Goal: Information Seeking & Learning: Learn about a topic

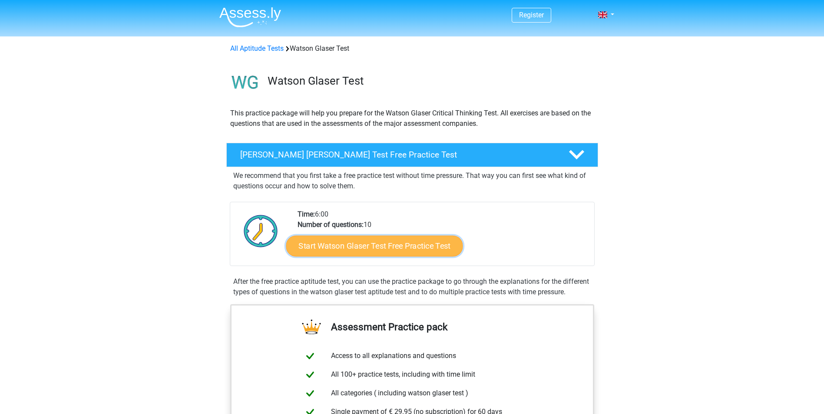
click at [370, 254] on link "Start Watson Glaser Test Free Practice Test" at bounding box center [374, 246] width 177 height 21
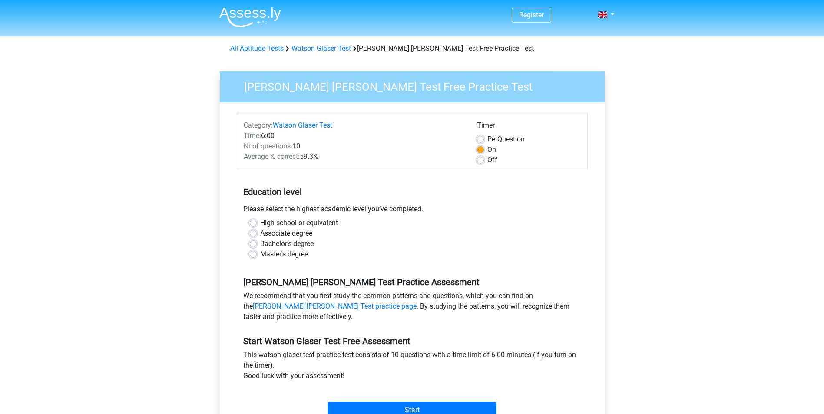
click at [263, 215] on div "Please select the highest academic level you’ve completed." at bounding box center [412, 211] width 351 height 14
click at [253, 219] on div "High school or equivalent" at bounding box center [412, 223] width 325 height 10
click at [255, 219] on div "High school or equivalent" at bounding box center [412, 223] width 325 height 10
click at [260, 221] on label "High school or equivalent" at bounding box center [299, 223] width 78 height 10
click at [256, 221] on input "High school or equivalent" at bounding box center [253, 222] width 7 height 9
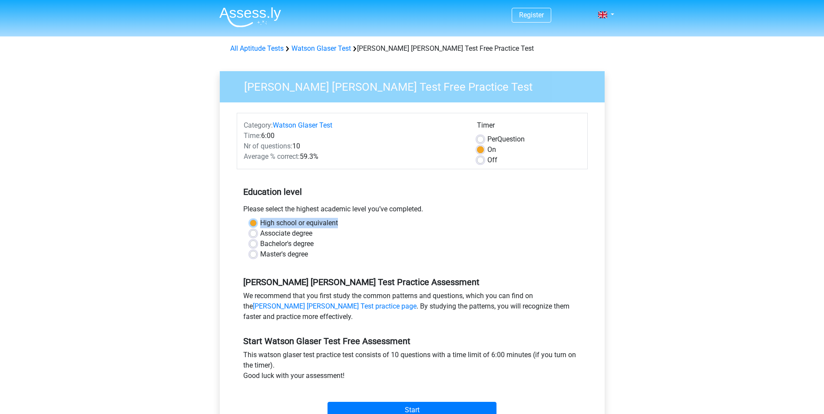
radio input "true"
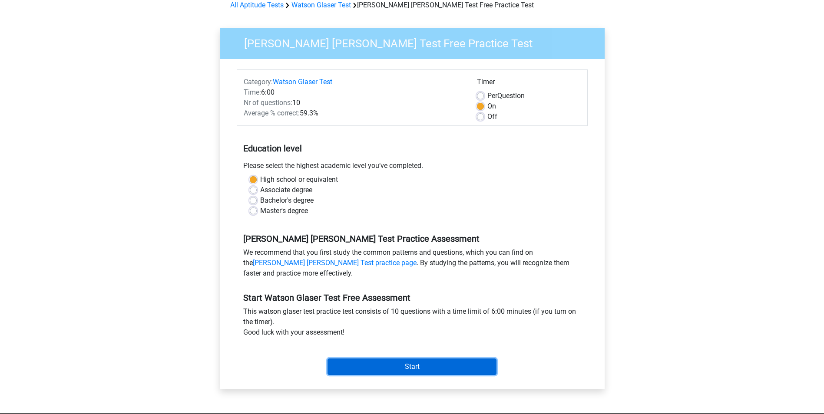
click at [406, 369] on input "Start" at bounding box center [412, 367] width 169 height 17
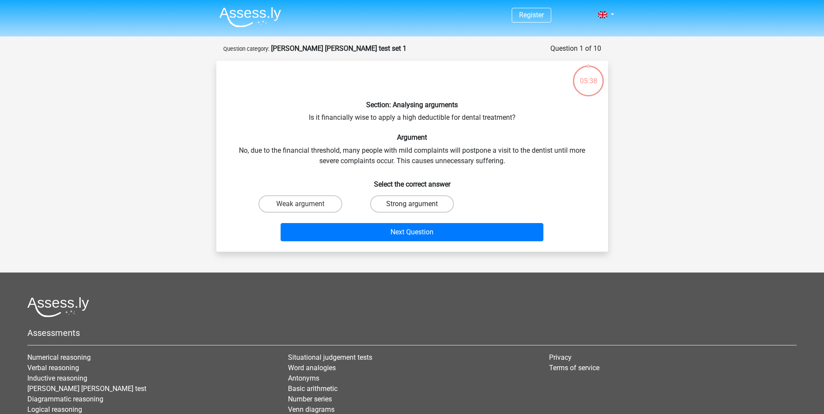
click at [383, 200] on label "Strong argument" at bounding box center [412, 203] width 84 height 17
click at [412, 204] on input "Strong argument" at bounding box center [415, 207] width 6 height 6
radio input "true"
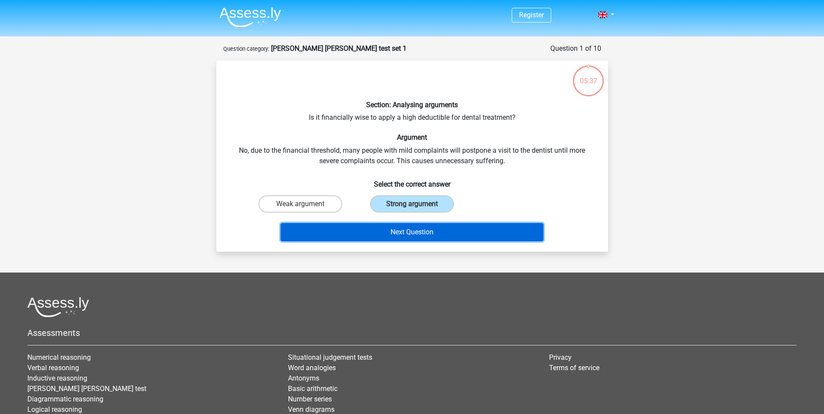
click at [392, 240] on button "Next Question" at bounding box center [412, 232] width 263 height 18
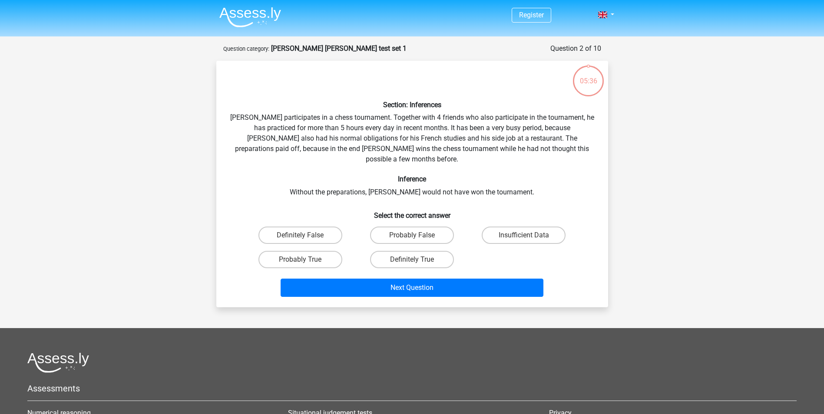
scroll to position [43, 0]
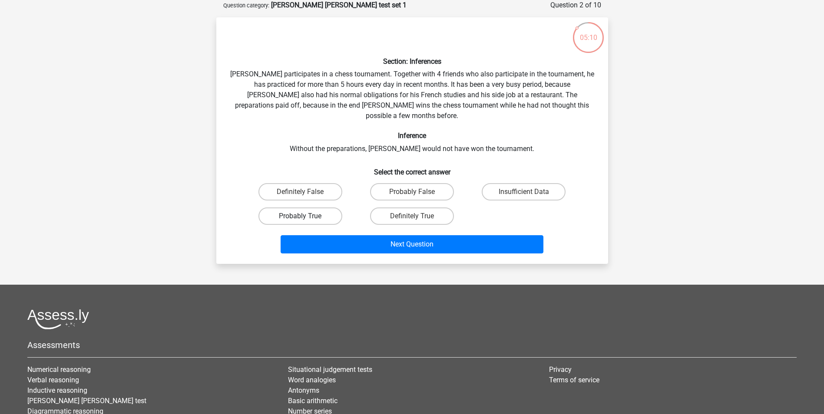
click at [332, 208] on label "Probably True" at bounding box center [300, 216] width 84 height 17
click at [306, 216] on input "Probably True" at bounding box center [303, 219] width 6 height 6
radio input "true"
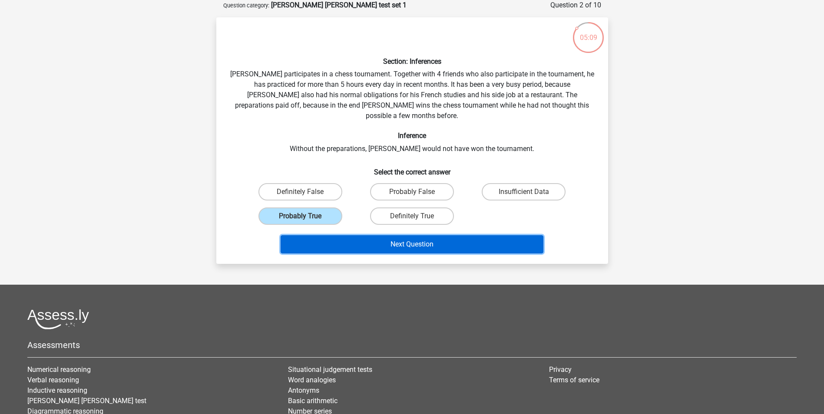
click at [355, 235] on button "Next Question" at bounding box center [412, 244] width 263 height 18
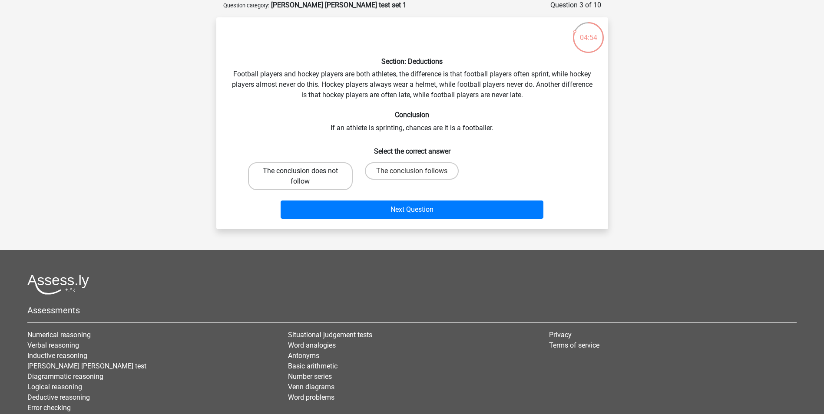
click at [328, 182] on label "The conclusion does not follow" at bounding box center [300, 176] width 105 height 28
click at [306, 177] on input "The conclusion does not follow" at bounding box center [303, 174] width 6 height 6
radio input "true"
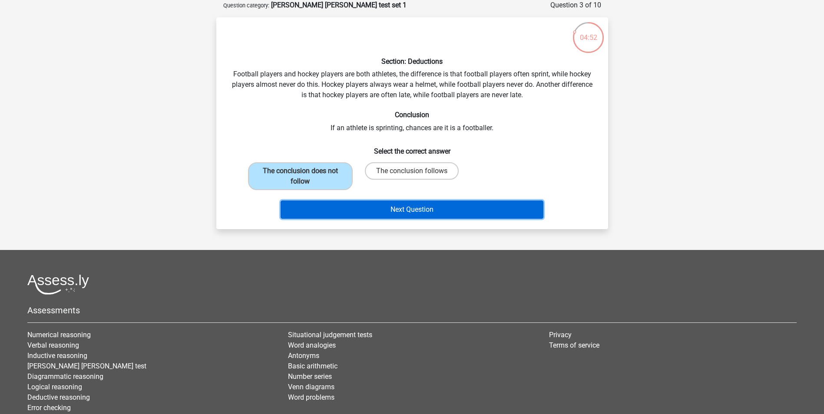
click at [354, 212] on button "Next Question" at bounding box center [412, 210] width 263 height 18
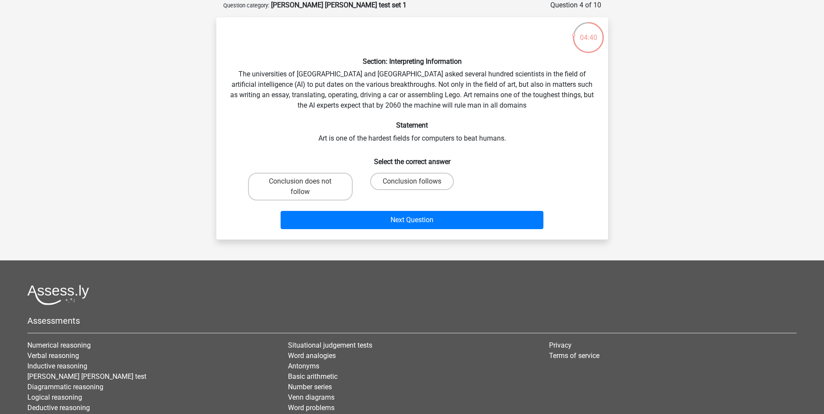
scroll to position [0, 0]
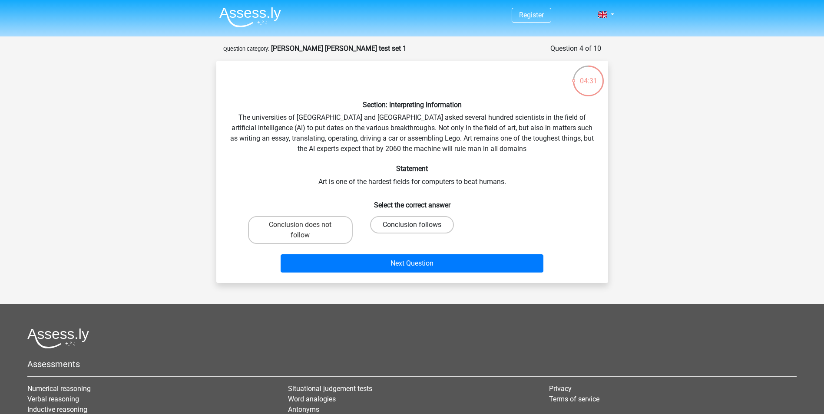
click at [376, 219] on label "Conclusion follows" at bounding box center [412, 224] width 84 height 17
click at [412, 225] on input "Conclusion follows" at bounding box center [415, 228] width 6 height 6
radio input "true"
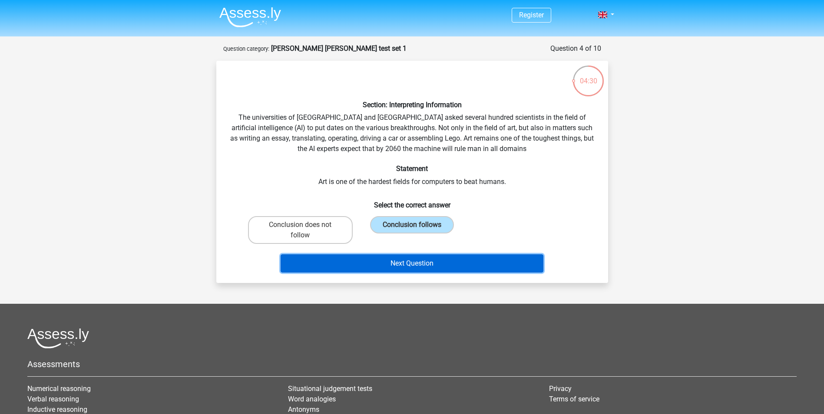
click at [369, 261] on button "Next Question" at bounding box center [412, 264] width 263 height 18
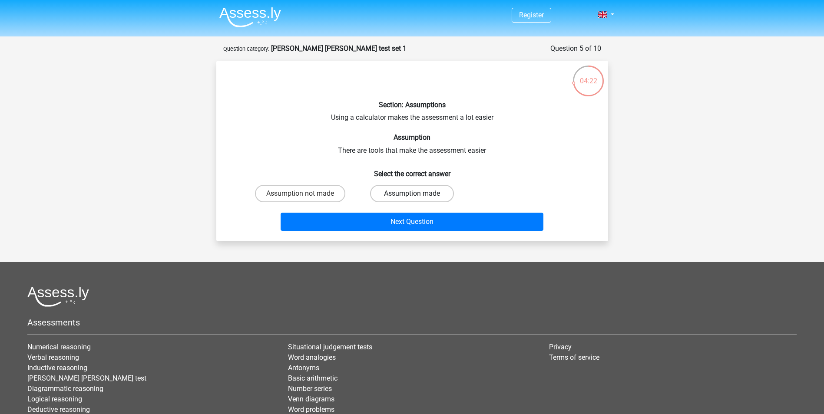
click at [381, 190] on label "Assumption made" at bounding box center [412, 193] width 84 height 17
click at [412, 194] on input "Assumption made" at bounding box center [415, 197] width 6 height 6
radio input "true"
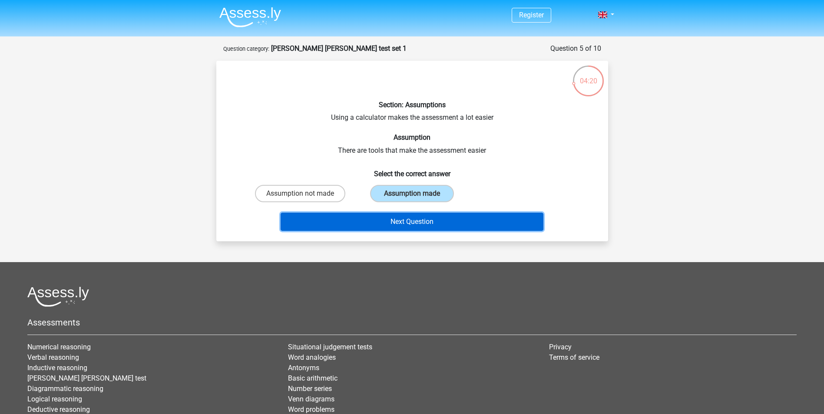
click at [342, 228] on button "Next Question" at bounding box center [412, 222] width 263 height 18
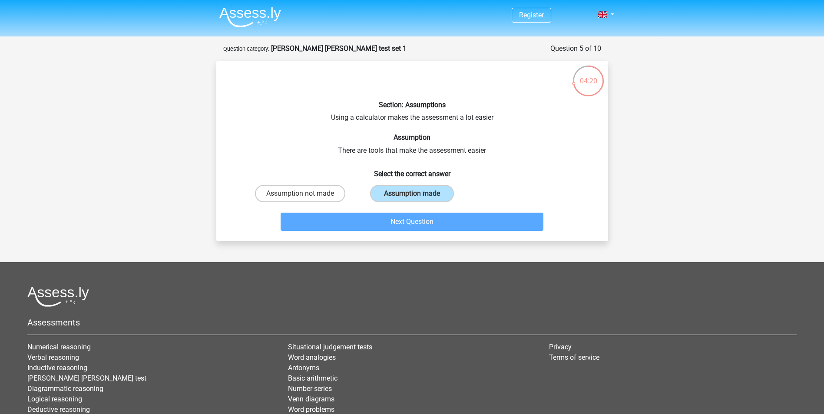
scroll to position [43, 0]
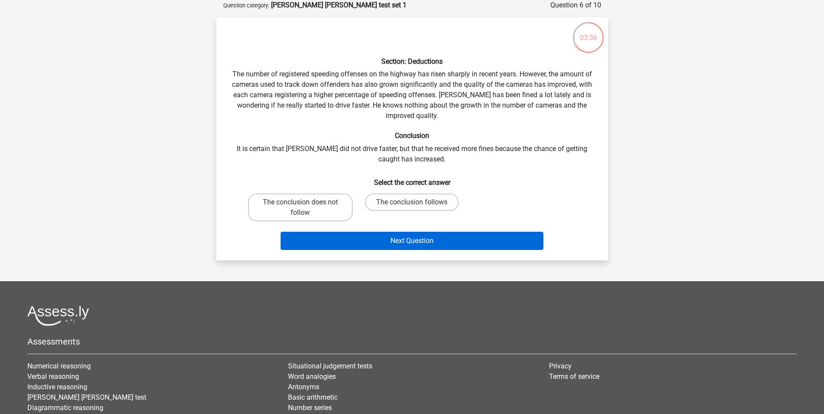
drag, startPoint x: 334, startPoint y: 209, endPoint x: 338, endPoint y: 238, distance: 30.2
click at [332, 212] on label "The conclusion does not follow" at bounding box center [300, 208] width 105 height 28
click at [306, 208] on input "The conclusion does not follow" at bounding box center [303, 205] width 6 height 6
radio input "true"
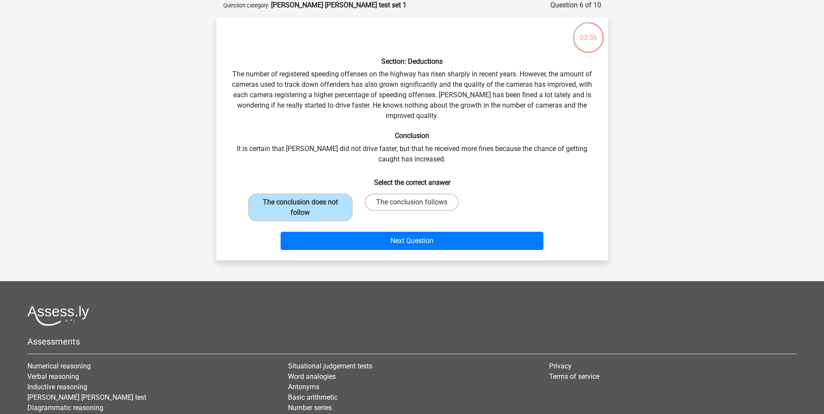
click at [379, 253] on div "Next Question" at bounding box center [412, 243] width 335 height 22
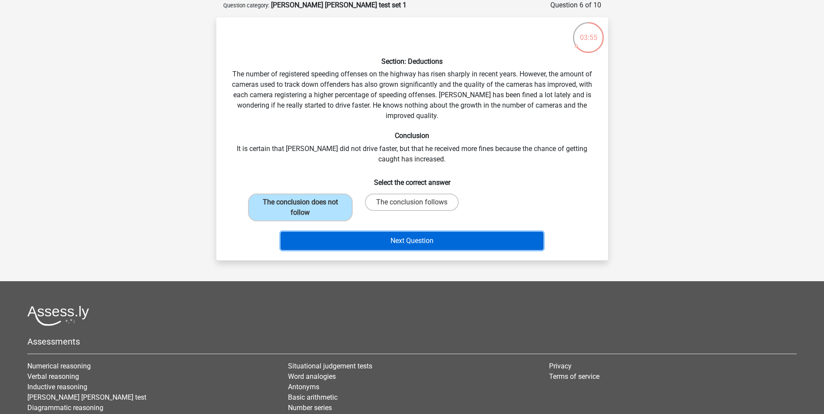
click at [380, 240] on button "Next Question" at bounding box center [412, 241] width 263 height 18
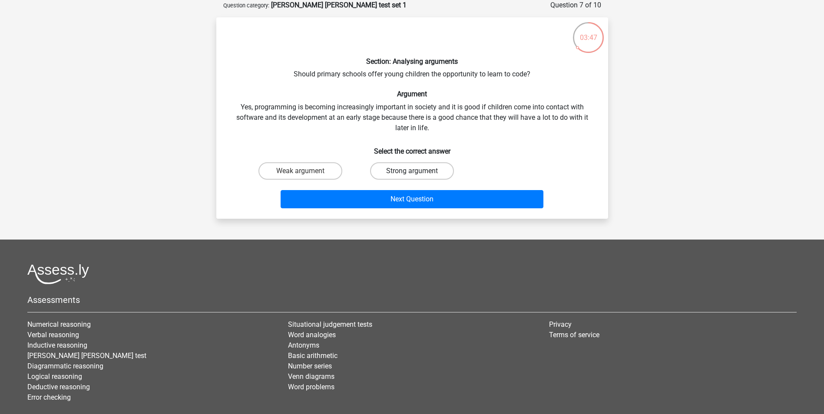
click at [402, 175] on label "Strong argument" at bounding box center [412, 170] width 84 height 17
click at [412, 175] on input "Strong argument" at bounding box center [415, 174] width 6 height 6
radio input "true"
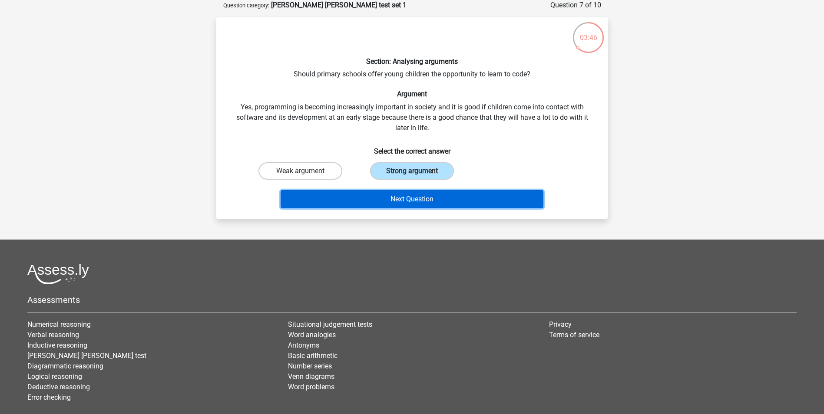
click at [405, 193] on button "Next Question" at bounding box center [412, 199] width 263 height 18
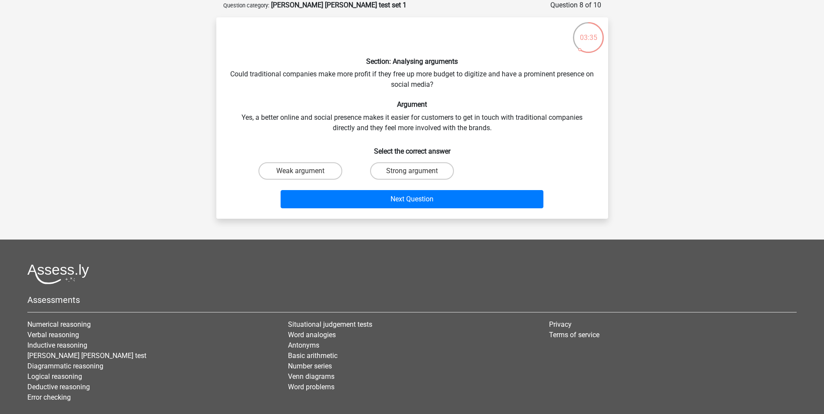
click at [407, 182] on div "Strong argument" at bounding box center [412, 171] width 112 height 24
click at [410, 173] on label "Strong argument" at bounding box center [412, 170] width 84 height 17
click at [412, 173] on input "Strong argument" at bounding box center [415, 174] width 6 height 6
radio input "true"
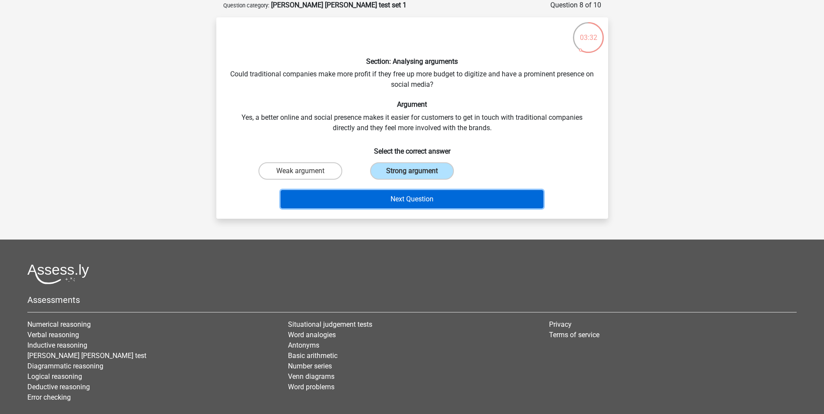
click at [404, 203] on button "Next Question" at bounding box center [412, 199] width 263 height 18
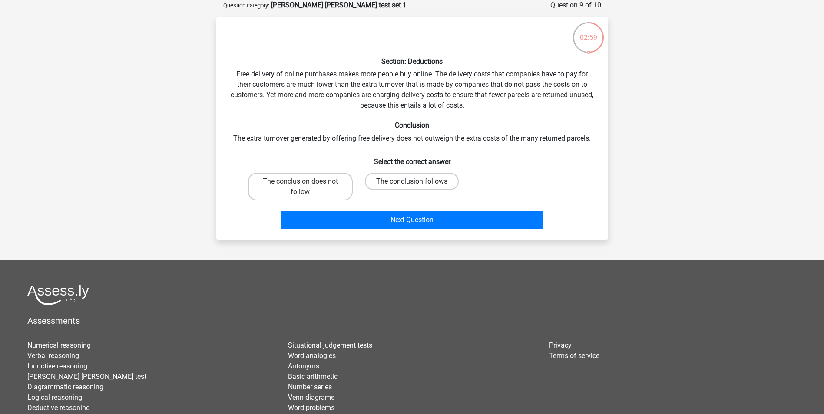
click at [437, 184] on label "The conclusion follows" at bounding box center [412, 181] width 94 height 17
click at [417, 184] on input "The conclusion follows" at bounding box center [415, 185] width 6 height 6
radio input "true"
click at [333, 189] on label "The conclusion does not follow" at bounding box center [300, 187] width 105 height 28
click at [306, 187] on input "The conclusion does not follow" at bounding box center [303, 185] width 6 height 6
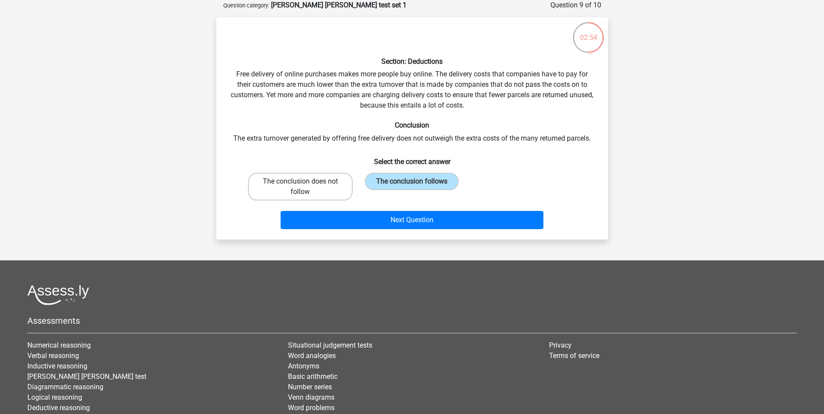
radio input "true"
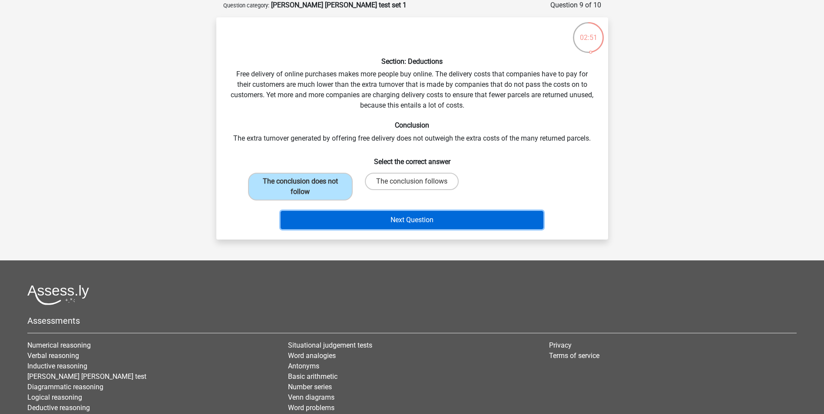
click at [357, 220] on button "Next Question" at bounding box center [412, 220] width 263 height 18
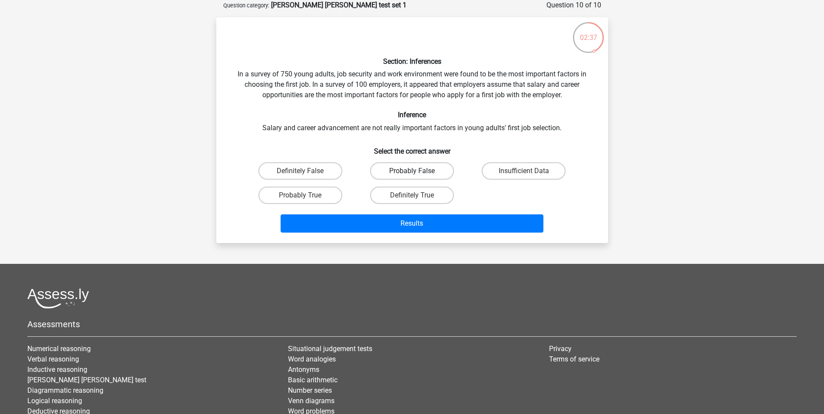
click at [407, 169] on label "Probably False" at bounding box center [412, 170] width 84 height 17
click at [412, 171] on input "Probably False" at bounding box center [415, 174] width 6 height 6
radio input "true"
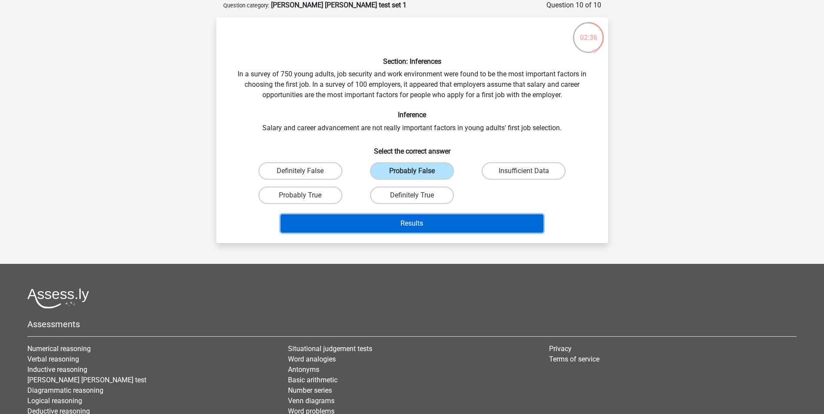
click at [393, 226] on button "Results" at bounding box center [412, 224] width 263 height 18
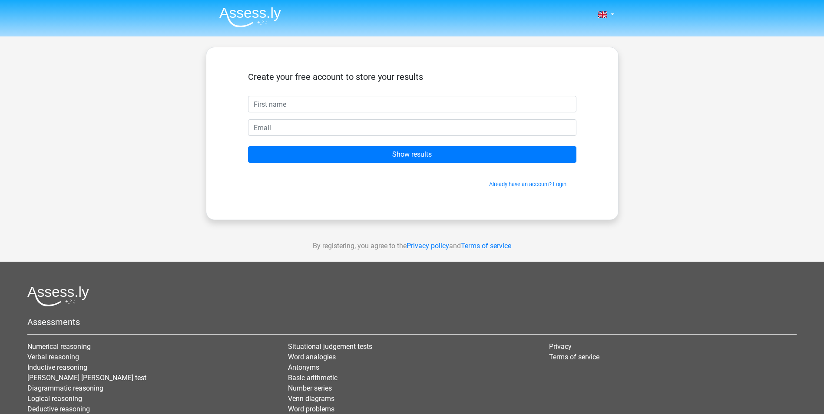
click at [387, 112] on input "text" at bounding box center [412, 104] width 328 height 17
type input "k"
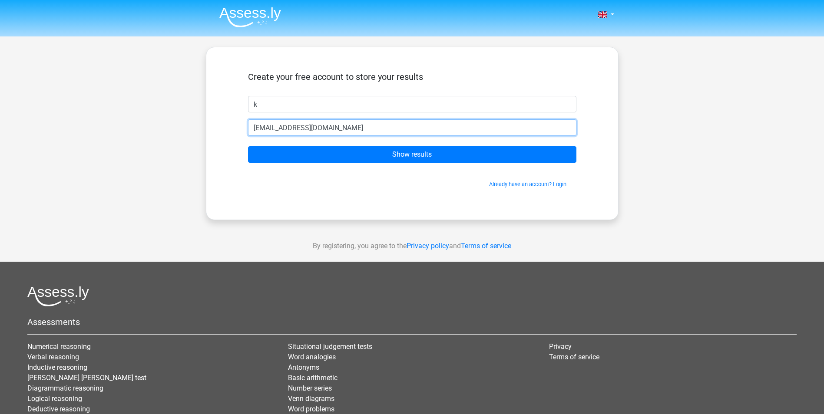
type input "kristinamhakansson@hotmail.com"
click at [248, 146] on input "Show results" at bounding box center [412, 154] width 328 height 17
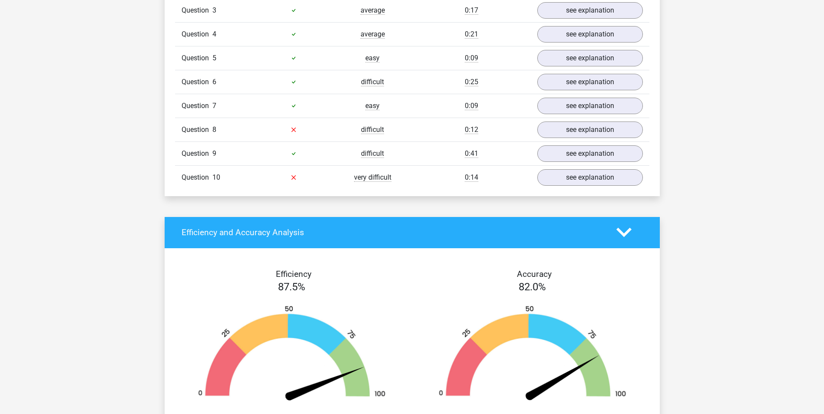
scroll to position [608, 0]
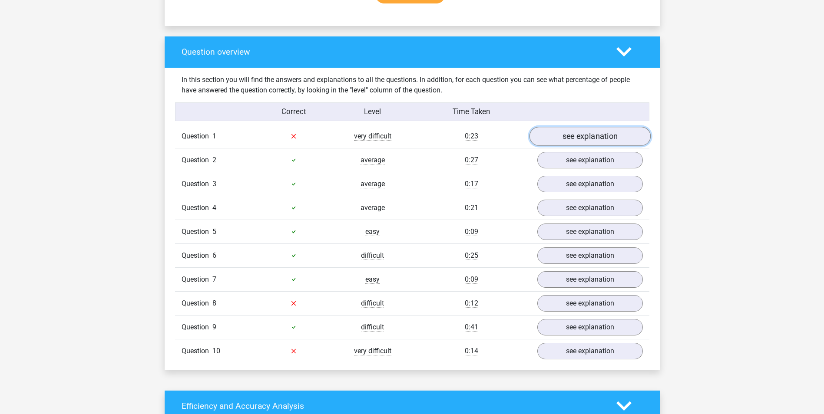
click at [569, 135] on link "see explanation" at bounding box center [589, 136] width 121 height 19
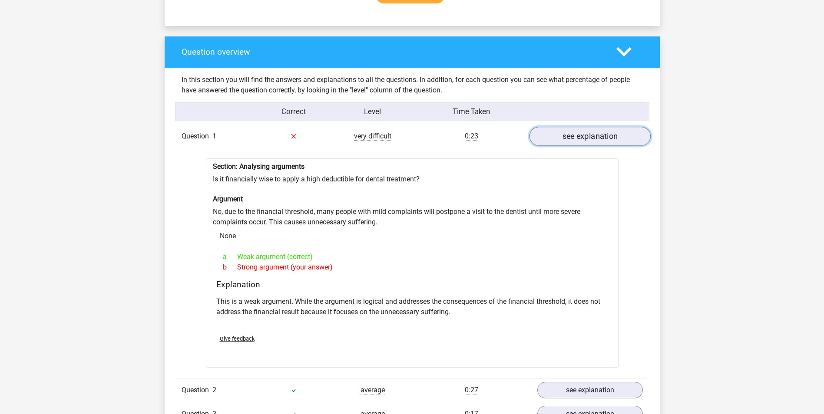
click at [588, 135] on link "see explanation" at bounding box center [589, 136] width 121 height 19
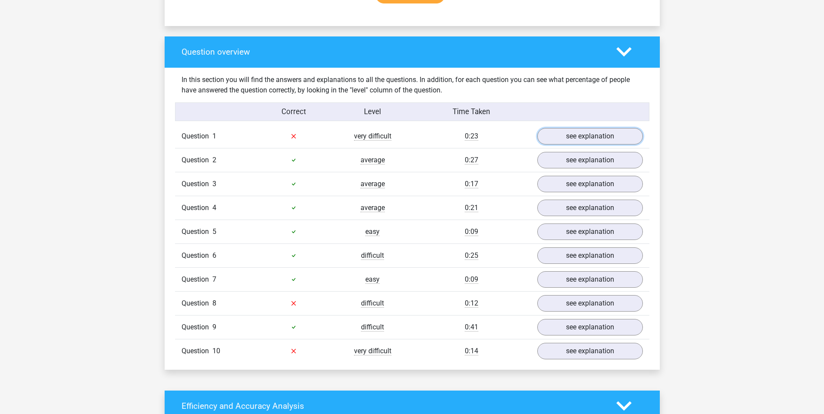
scroll to position [652, 0]
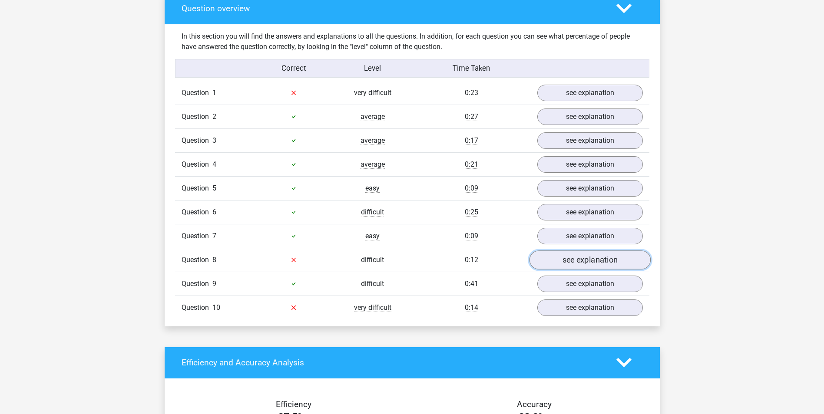
click at [586, 258] on link "see explanation" at bounding box center [589, 260] width 121 height 19
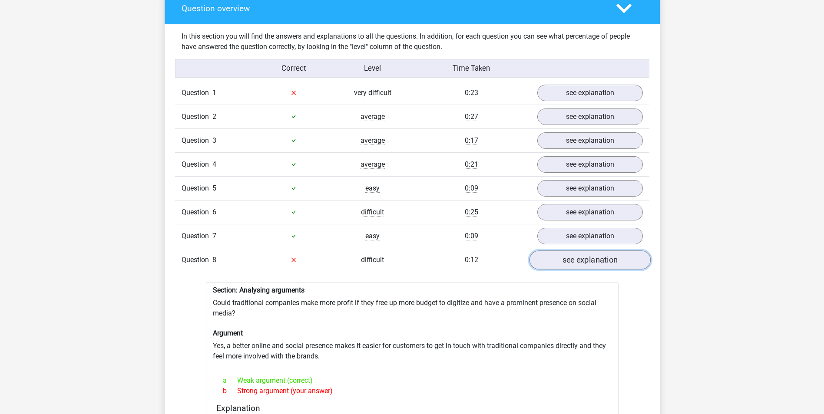
scroll to position [738, 0]
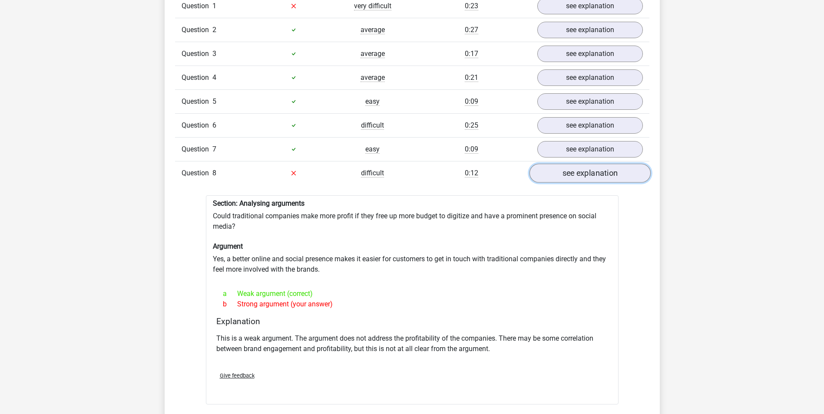
click at [557, 173] on link "see explanation" at bounding box center [589, 173] width 121 height 19
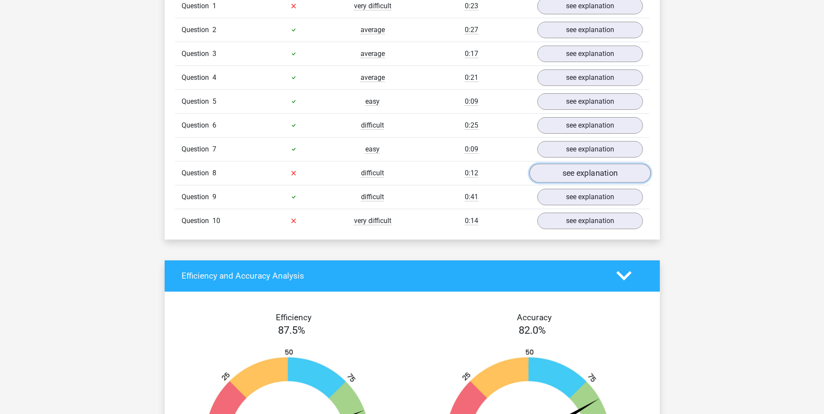
click at [580, 169] on link "see explanation" at bounding box center [589, 173] width 121 height 19
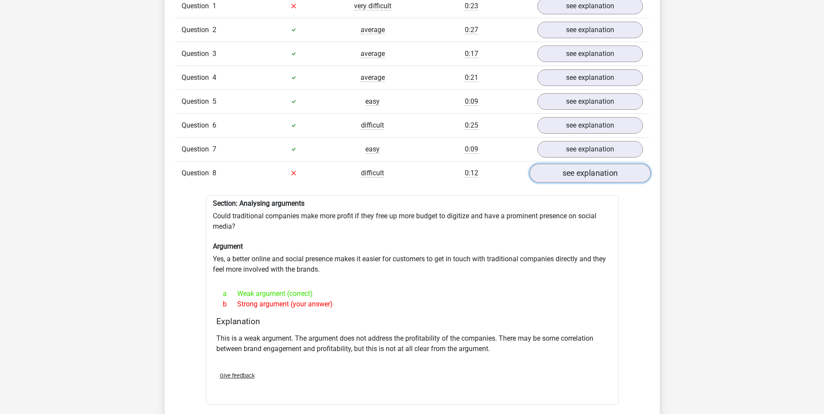
click at [569, 175] on link "see explanation" at bounding box center [589, 173] width 121 height 19
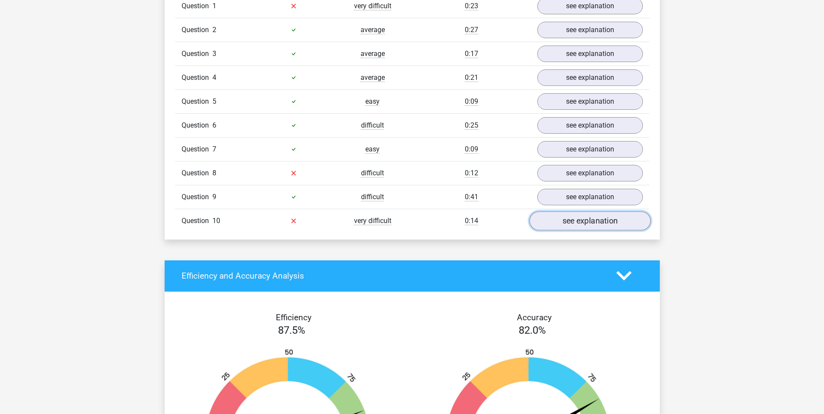
click at [552, 220] on link "see explanation" at bounding box center [589, 221] width 121 height 19
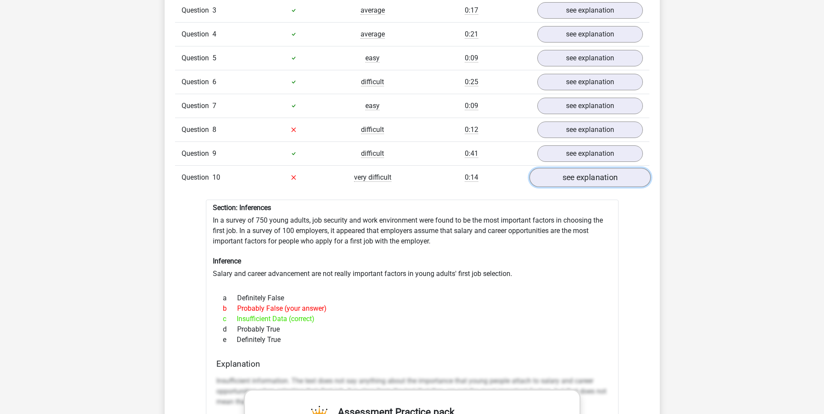
scroll to position [825, 0]
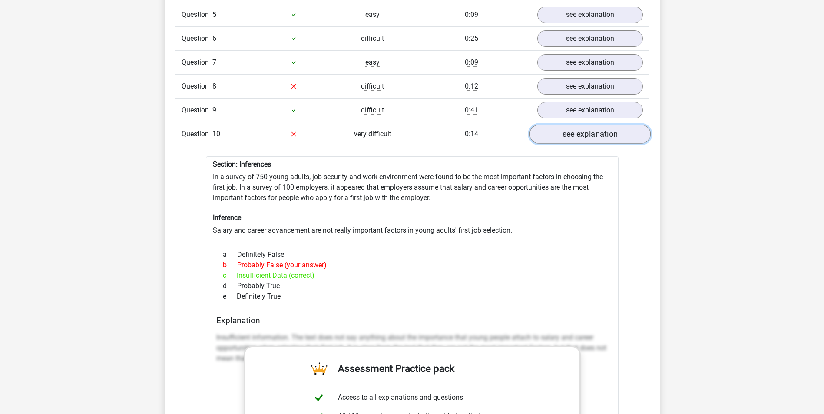
click at [555, 140] on link "see explanation" at bounding box center [589, 134] width 121 height 19
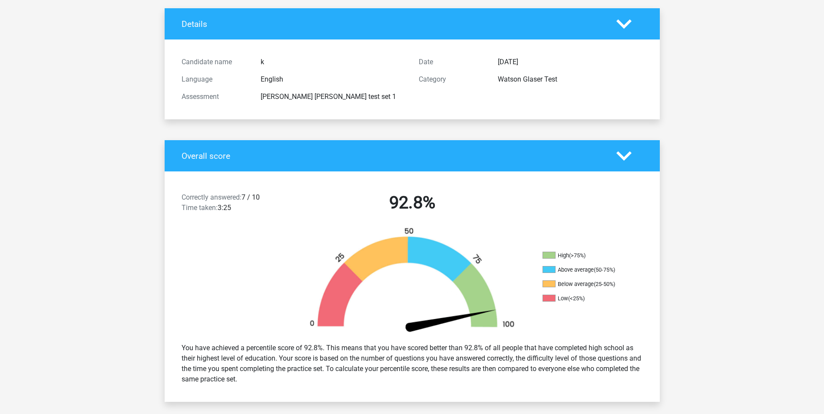
scroll to position [0, 0]
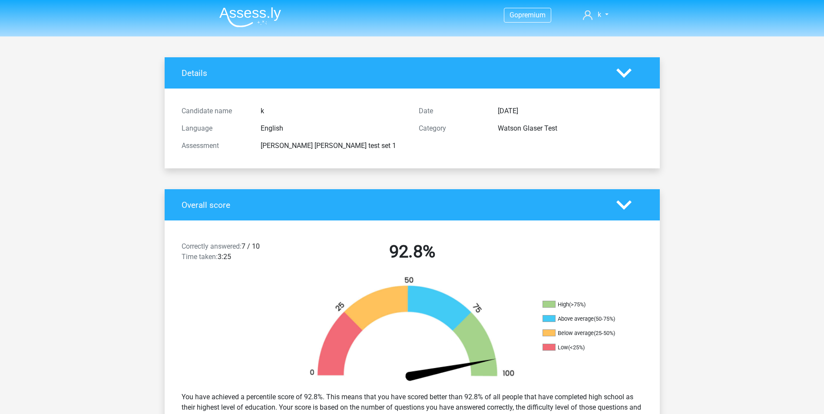
click at [594, 7] on nav "Go premium k kristinamhakansson@hotmail.com" at bounding box center [412, 15] width 400 height 28
click at [593, 13] on link "k" at bounding box center [595, 15] width 32 height 10
click at [266, 30] on nav "Go premium k kristinamhakansson@hotmail.com" at bounding box center [412, 15] width 400 height 28
click at [255, 8] on img at bounding box center [250, 17] width 62 height 20
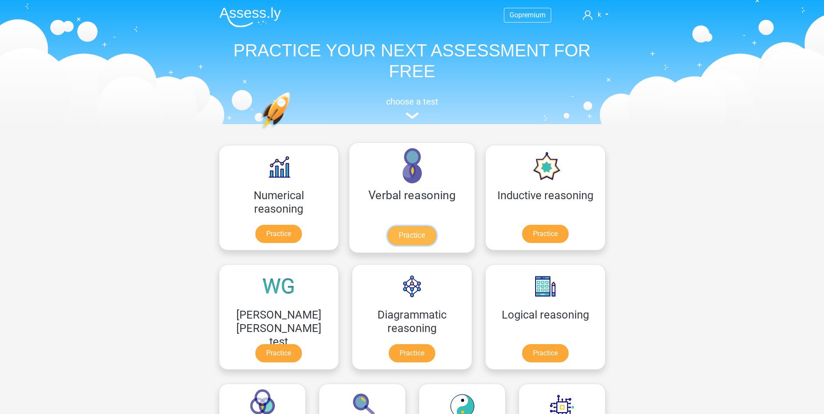
click at [387, 245] on link "Practice" at bounding box center [411, 235] width 49 height 19
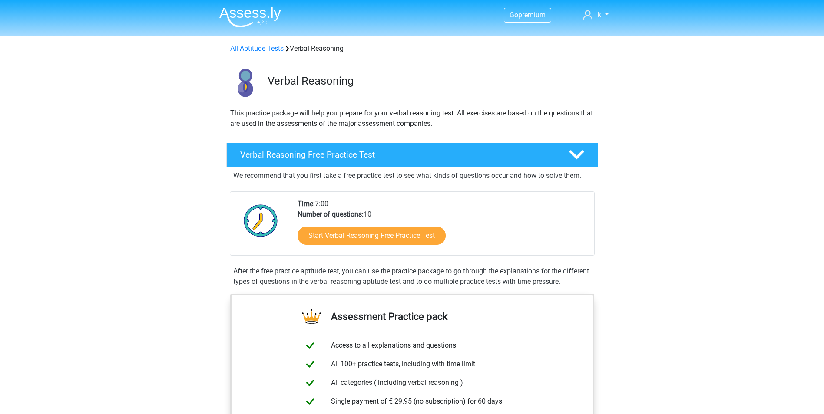
scroll to position [217, 0]
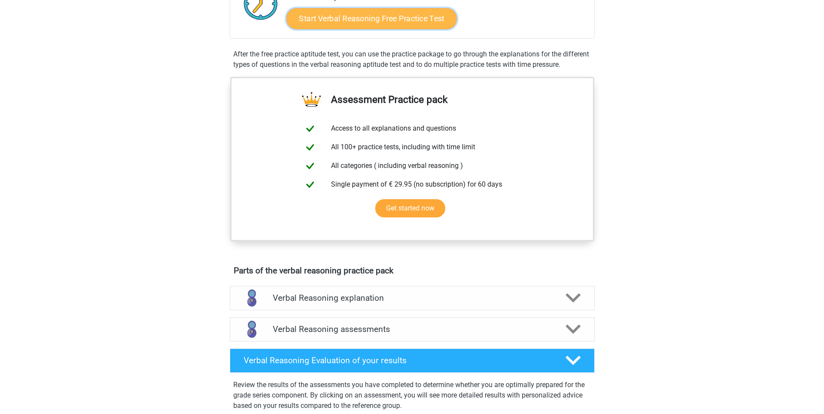
click at [387, 15] on link "Start Verbal Reasoning Free Practice Test" at bounding box center [371, 18] width 170 height 21
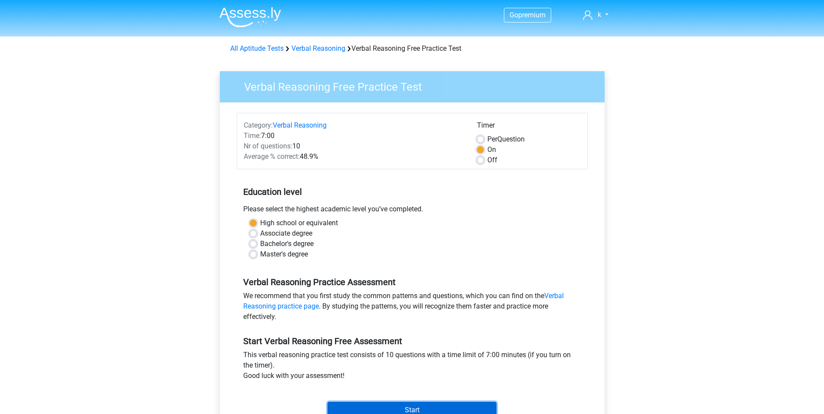
click at [363, 414] on input "Start" at bounding box center [412, 410] width 169 height 17
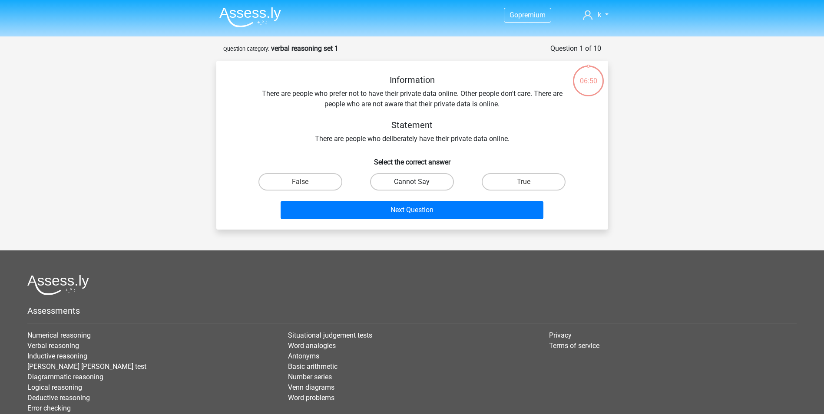
click at [411, 185] on label "Cannot Say" at bounding box center [412, 181] width 84 height 17
click at [412, 185] on input "Cannot Say" at bounding box center [415, 185] width 6 height 6
radio input "true"
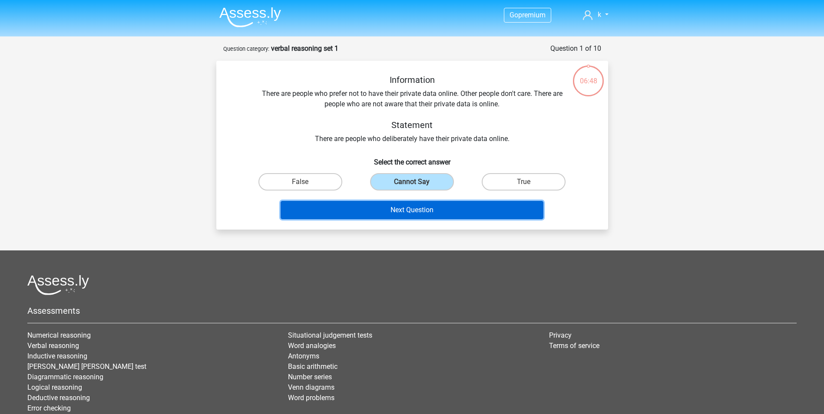
click at [397, 214] on button "Next Question" at bounding box center [412, 210] width 263 height 18
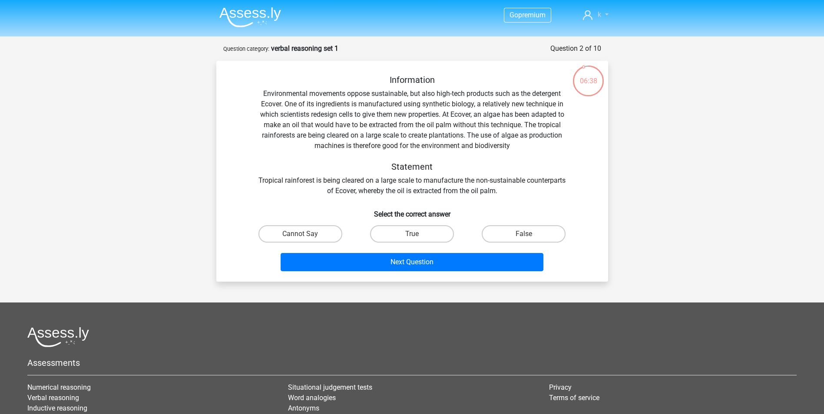
click at [601, 19] on link "k" at bounding box center [595, 15] width 32 height 10
click at [566, 92] on link "Logout" at bounding box center [581, 97] width 60 height 14
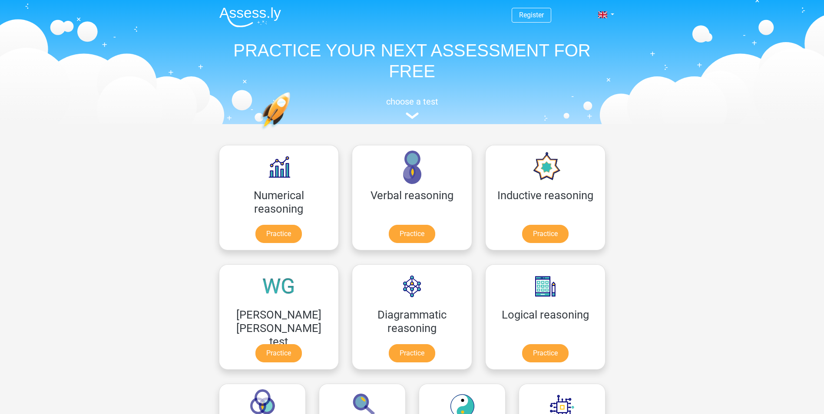
click at [528, 26] on nav "Register Nederlands English" at bounding box center [412, 15] width 400 height 28
click at [529, 10] on span "Register" at bounding box center [532, 15] width 40 height 15
click at [537, 6] on nav "Register Nederlands English" at bounding box center [412, 15] width 400 height 28
click at [539, 11] on link "Register" at bounding box center [531, 15] width 25 height 8
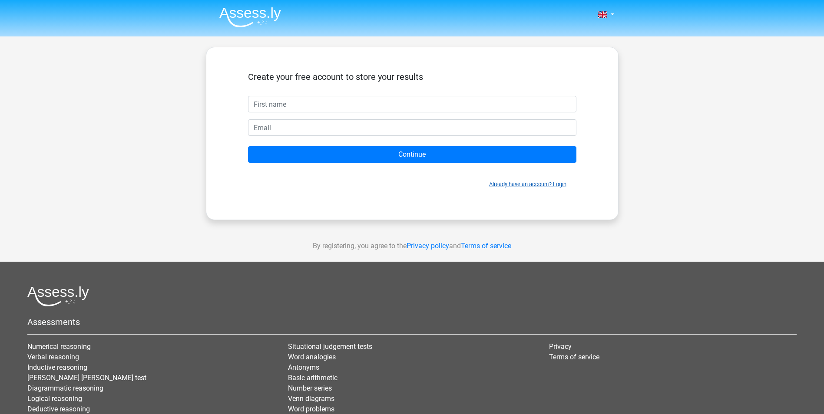
click at [503, 186] on link "Already have an account? Login" at bounding box center [527, 184] width 77 height 7
